Goal: Navigation & Orientation: Find specific page/section

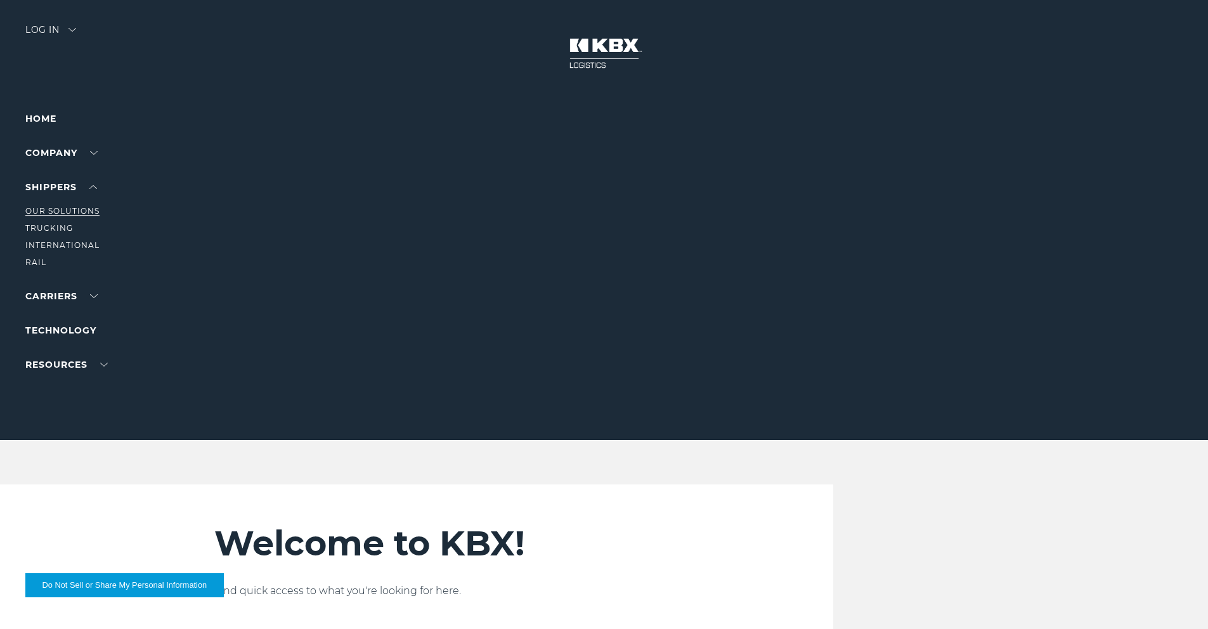
click at [67, 211] on link "Our Solutions" at bounding box center [62, 211] width 74 height 10
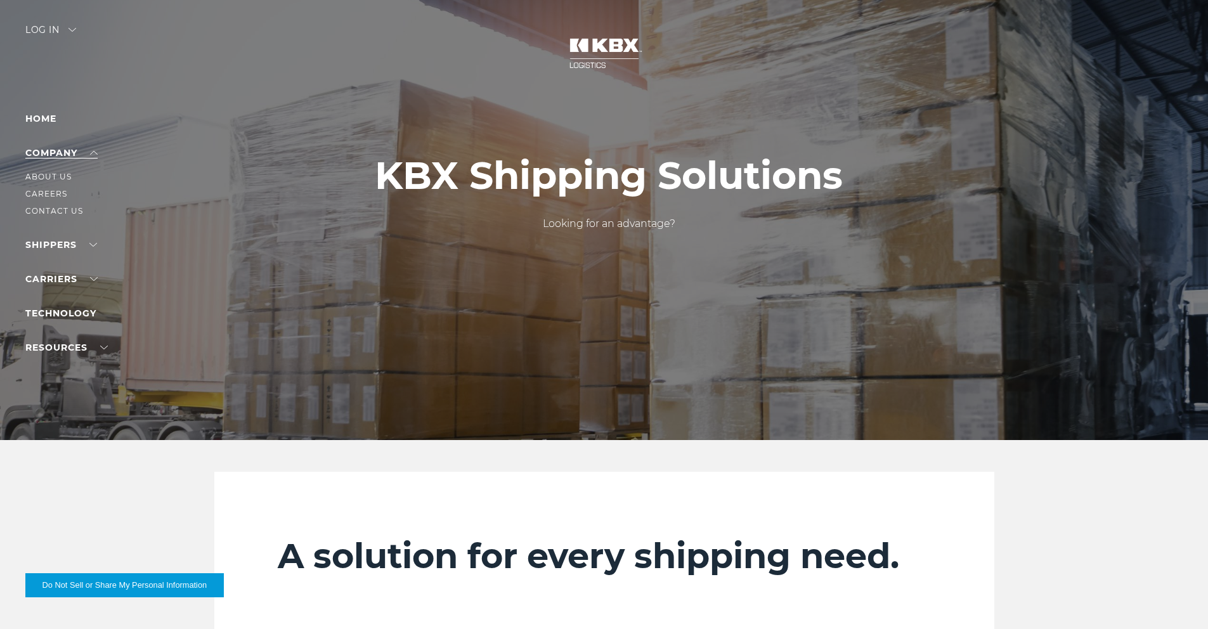
click at [92, 153] on link "Company" at bounding box center [61, 152] width 72 height 11
click at [68, 179] on link "About Us" at bounding box center [48, 177] width 46 height 10
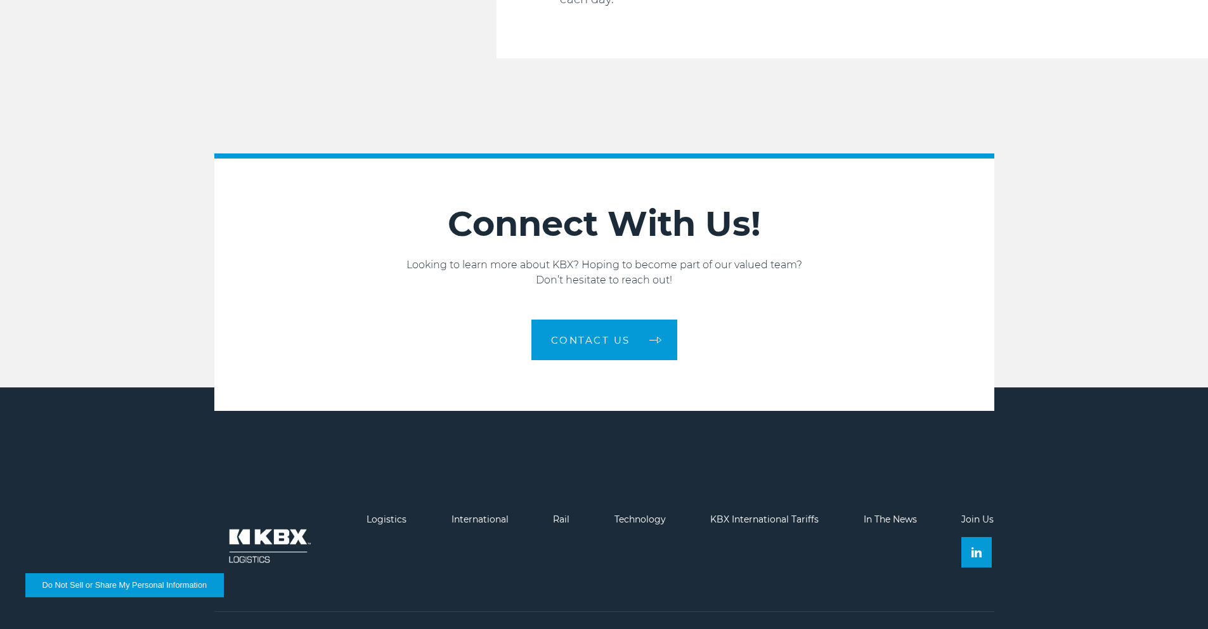
scroll to position [2133, 0]
